Goal: Information Seeking & Learning: Learn about a topic

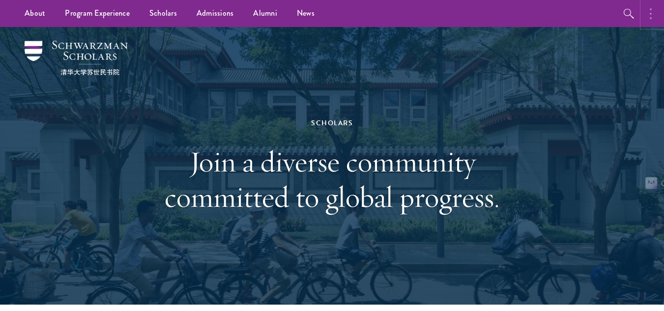
click at [649, 17] on button "button" at bounding box center [654, 13] width 22 height 27
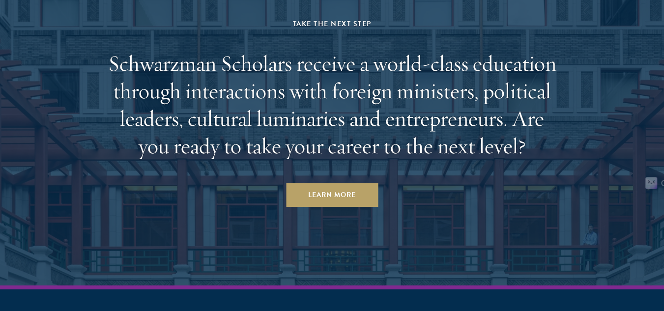
scroll to position [3025, 0]
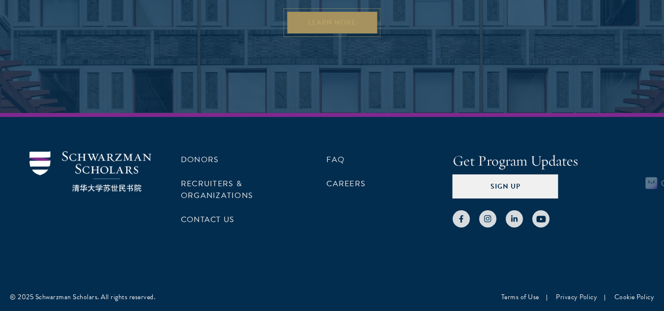
click at [322, 25] on link "Learn More" at bounding box center [332, 23] width 92 height 24
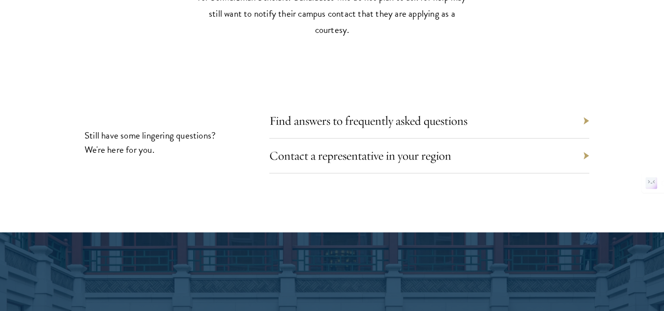
scroll to position [4426, 0]
